Goal: Navigation & Orientation: Find specific page/section

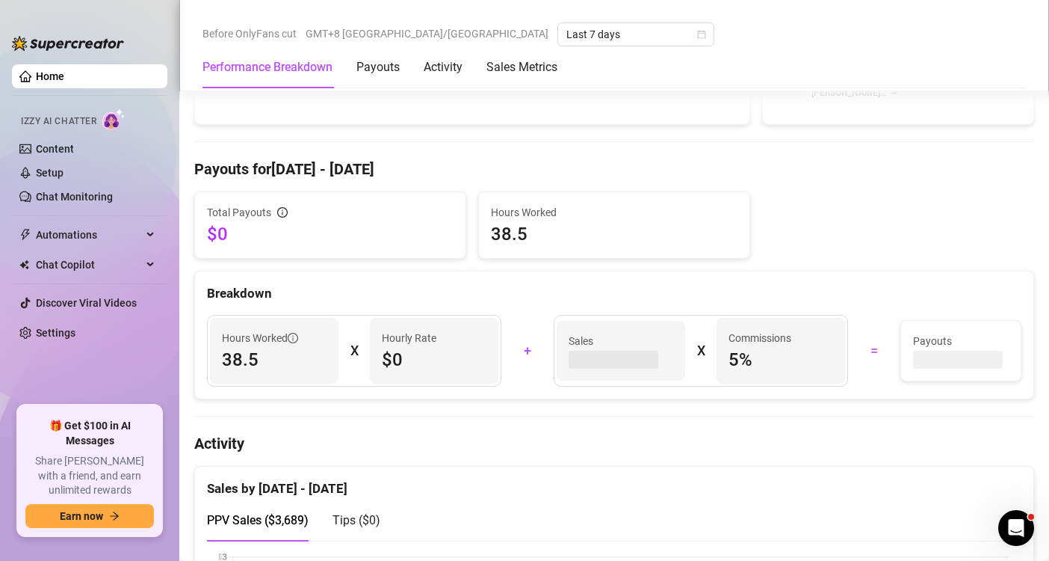
scroll to position [633, 0]
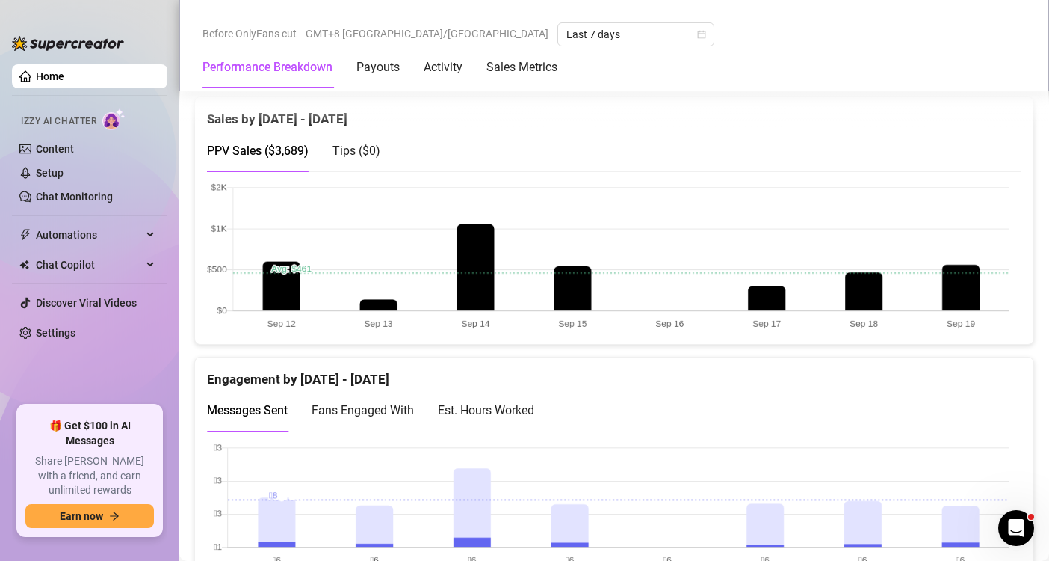
scroll to position [783, 0]
